Goal: Task Accomplishment & Management: Use online tool/utility

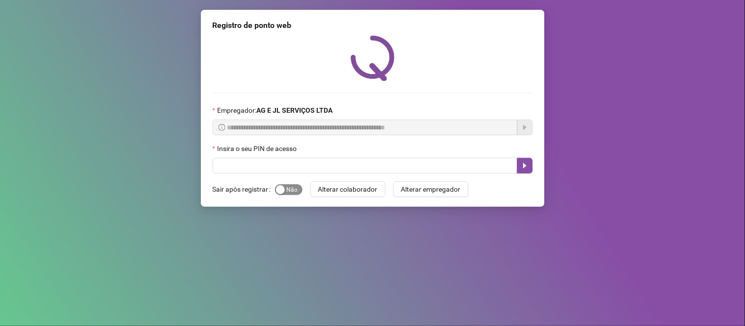
click at [285, 189] on span "Sim Não" at bounding box center [288, 190] width 27 height 11
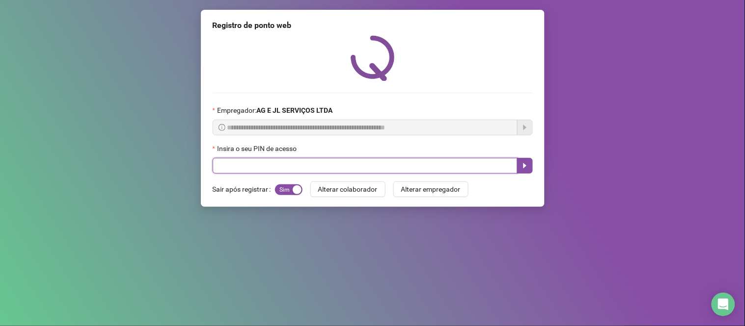
click at [260, 170] on input "text" at bounding box center [365, 166] width 305 height 16
click at [309, 162] on input "text" at bounding box center [365, 166] width 305 height 16
type input "****"
click at [524, 165] on icon "caret-right" at bounding box center [524, 165] width 3 height 5
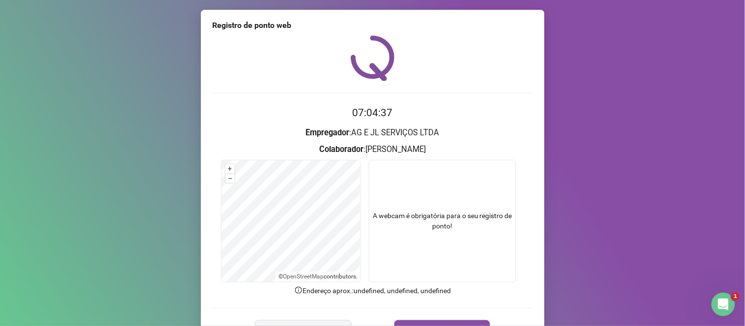
scroll to position [56, 0]
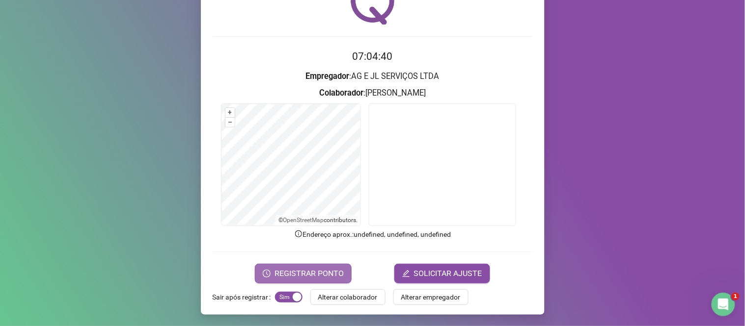
click at [311, 273] on span "REGISTRAR PONTO" at bounding box center [308, 274] width 69 height 12
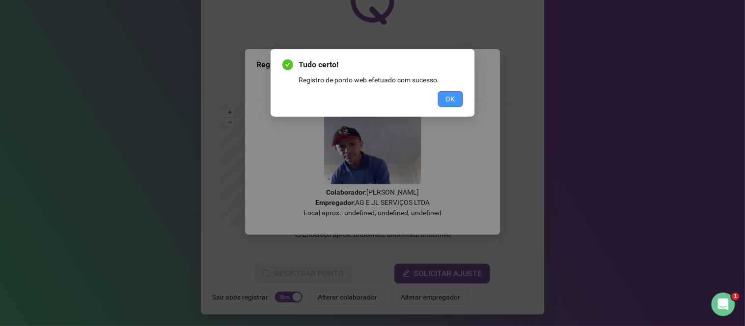
click at [456, 99] on button "OK" at bounding box center [450, 99] width 25 height 16
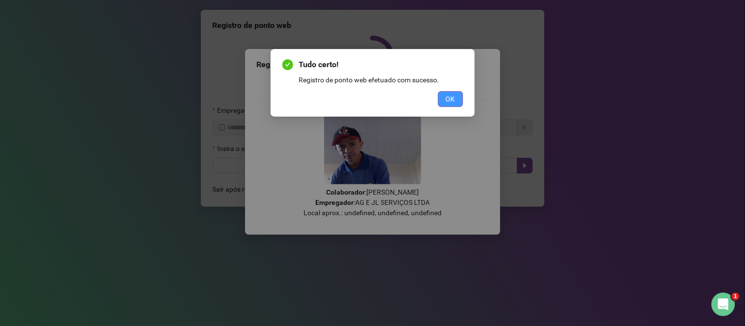
scroll to position [0, 0]
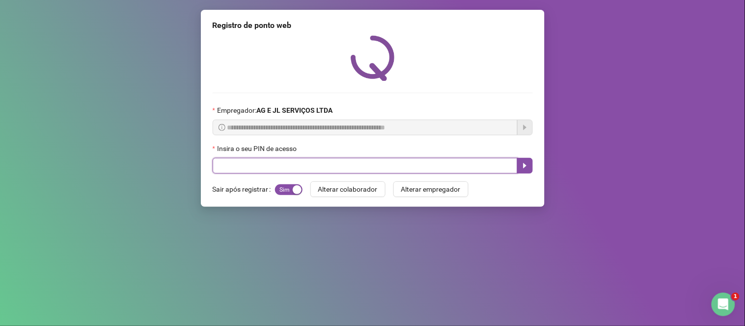
click at [398, 168] on input "text" at bounding box center [365, 166] width 305 height 16
type input "****"
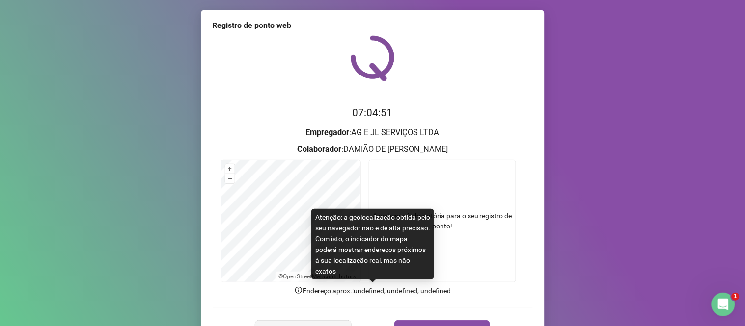
scroll to position [22, 0]
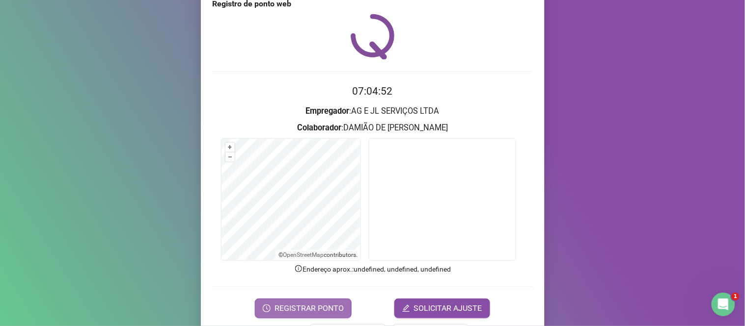
click at [321, 304] on span "REGISTRAR PONTO" at bounding box center [308, 309] width 69 height 12
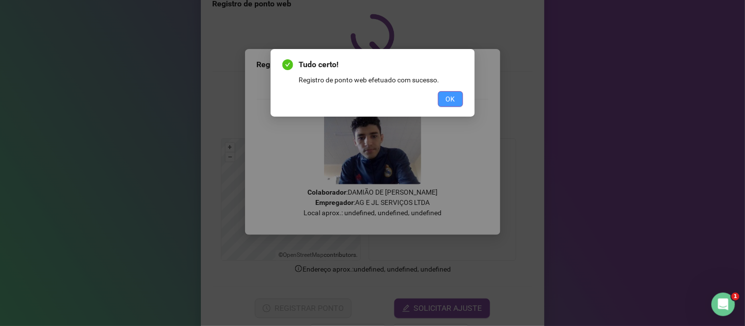
click at [449, 102] on span "OK" at bounding box center [450, 99] width 9 height 11
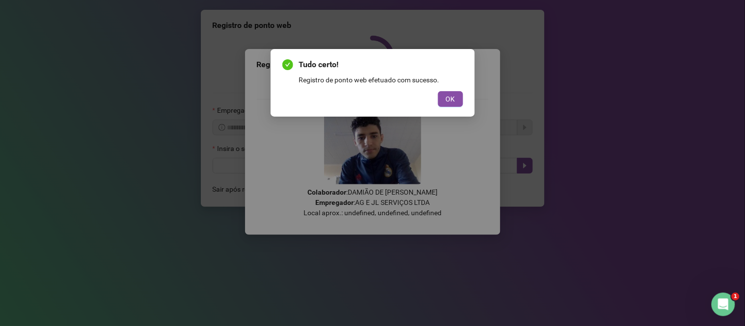
scroll to position [0, 0]
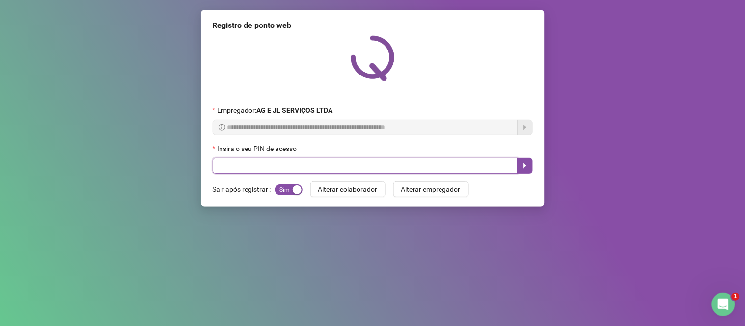
click at [335, 167] on input "text" at bounding box center [365, 166] width 305 height 16
type input "**"
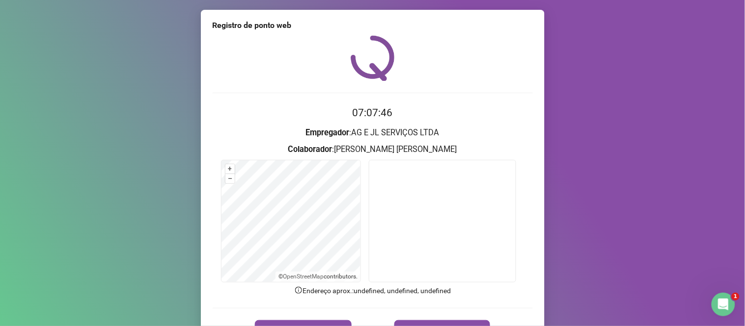
drag, startPoint x: 744, startPoint y: 97, endPoint x: 735, endPoint y: 177, distance: 80.5
click at [744, 182] on div "Registro de ponto web 07:07:46 Empregador : AG E JL SERVIÇOS LTDA Colaborador :…" at bounding box center [372, 163] width 745 height 326
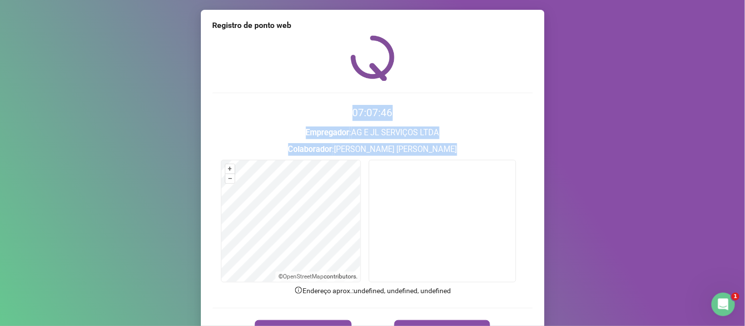
scroll to position [56, 0]
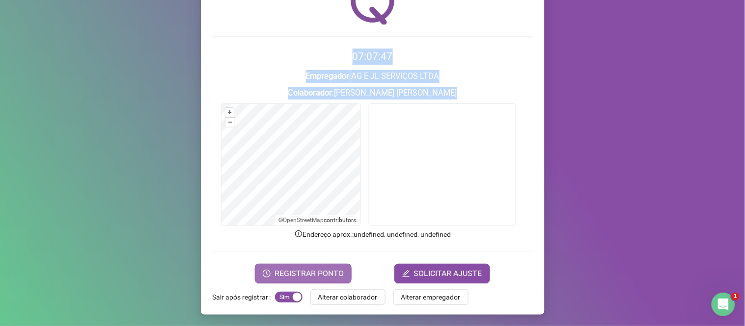
click at [328, 266] on button "REGISTRAR PONTO" at bounding box center [303, 274] width 97 height 20
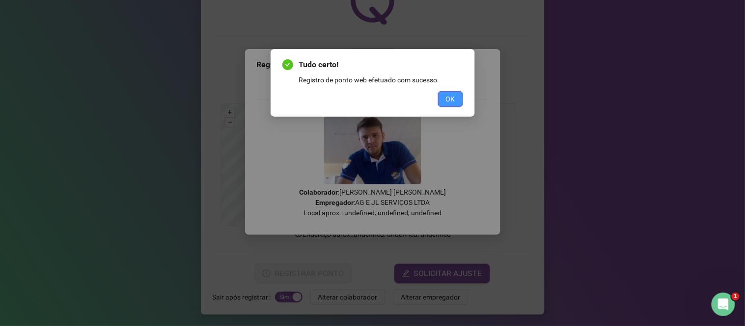
click at [456, 93] on button "OK" at bounding box center [450, 99] width 25 height 16
